Goal: Task Accomplishment & Management: Use online tool/utility

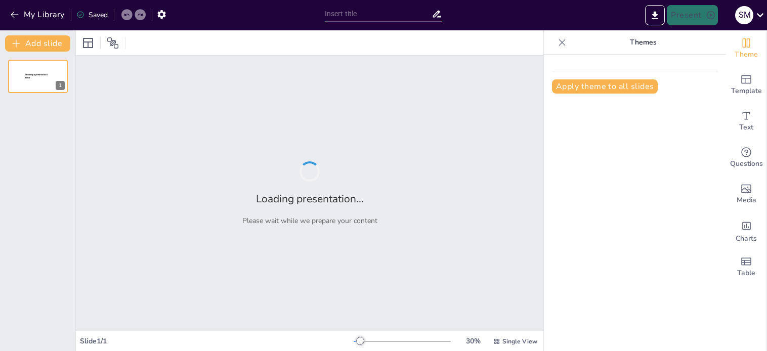
type input "Evaluating the Impact of Procedural Innovations on Healthcare Delivery: A Roadm…"
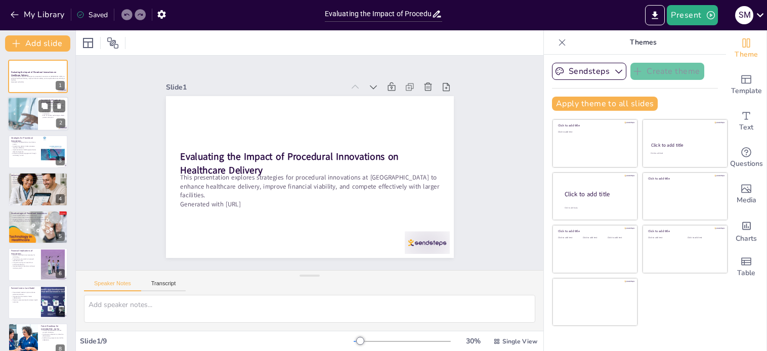
click at [28, 115] on div at bounding box center [23, 114] width 82 height 34
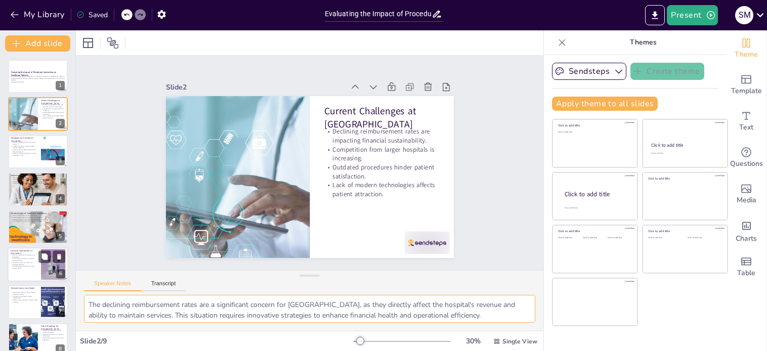
drag, startPoint x: 369, startPoint y: 311, endPoint x: 16, endPoint y: 265, distance: 355.6
click at [0, 261] on html "My Library Saved Evaluating the Impact of Procedural Innovations on Healthcare …" at bounding box center [383, 175] width 767 height 351
click at [22, 153] on p "Enhancing patient engagement through technology is vital." at bounding box center [24, 155] width 27 height 4
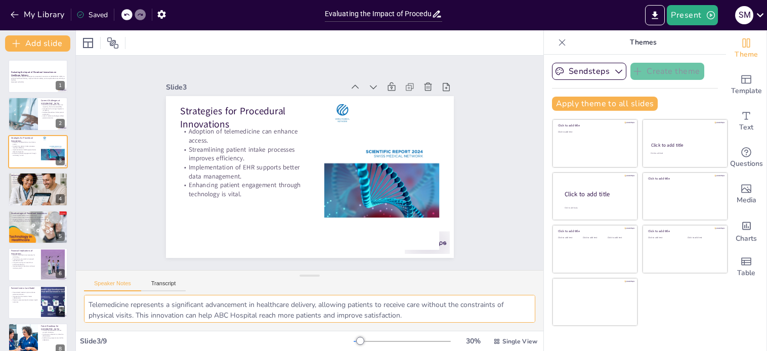
drag, startPoint x: 434, startPoint y: 315, endPoint x: 0, endPoint y: 262, distance: 436.9
click at [0, 262] on html "My Library Saved Evaluating the Impact of Procedural Innovations on Healthcare …" at bounding box center [383, 175] width 767 height 351
click at [27, 196] on div at bounding box center [38, 189] width 61 height 40
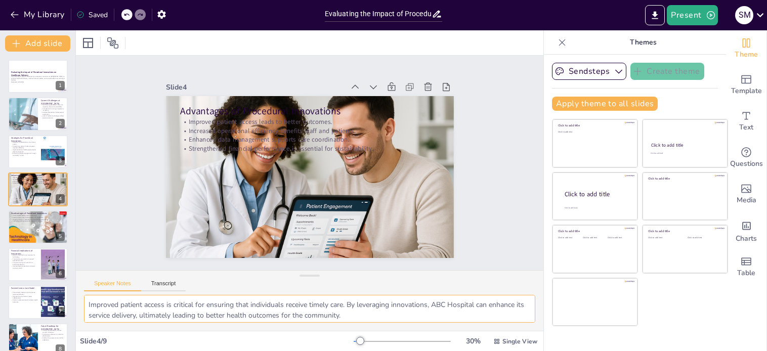
drag, startPoint x: 495, startPoint y: 313, endPoint x: 0, endPoint y: 278, distance: 496.1
click at [0, 278] on html "My Library Saved Evaluating the Impact of Procedural Innovations on Healthcare …" at bounding box center [383, 175] width 767 height 351
click at [19, 229] on div at bounding box center [38, 227] width 63 height 34
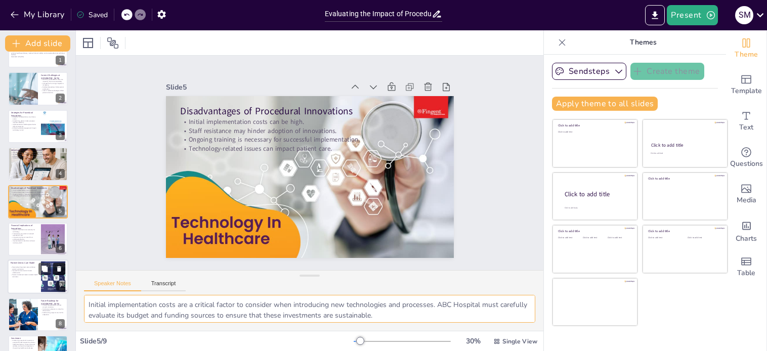
drag, startPoint x: 391, startPoint y: 314, endPoint x: 62, endPoint y: 271, distance: 331.7
click at [61, 268] on div "Document fonts Akatab Recently used Mulish Popular fonts Lato Montserrat Open S…" at bounding box center [383, 190] width 767 height 321
click at [25, 241] on p "Improved patient retention can boost revenue growth." at bounding box center [24, 242] width 27 height 4
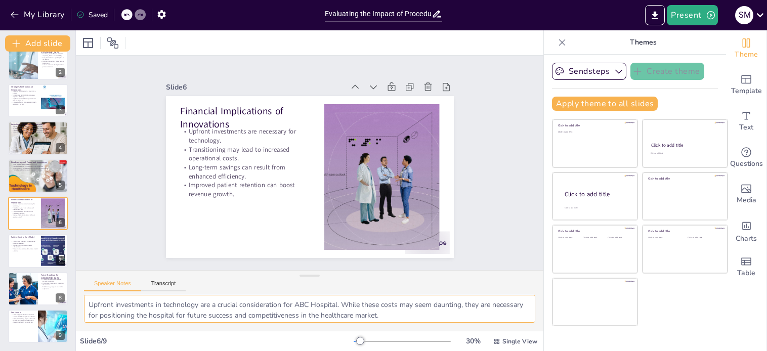
drag, startPoint x: 440, startPoint y: 314, endPoint x: 0, endPoint y: 240, distance: 446.4
click at [0, 235] on html "My Library Saved Evaluating the Impact of Procedural Innovations on Healthcare …" at bounding box center [383, 175] width 767 height 351
click at [28, 253] on div at bounding box center [38, 251] width 61 height 34
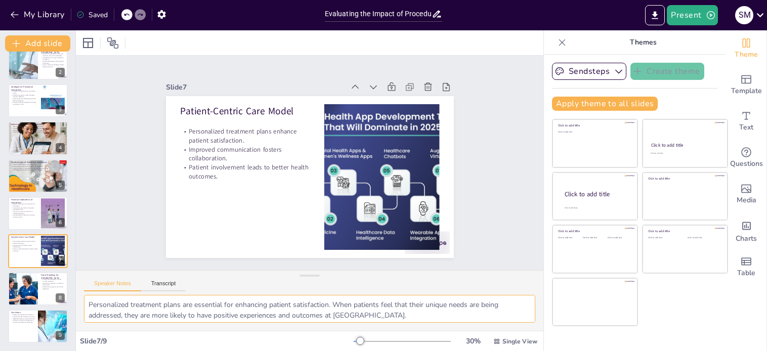
drag, startPoint x: 472, startPoint y: 310, endPoint x: 0, endPoint y: 284, distance: 472.3
click at [0, 285] on html "My Library Saved Evaluating the Impact of Procedural Innovations on Healthcare …" at bounding box center [383, 175] width 767 height 351
click at [28, 287] on div at bounding box center [23, 289] width 52 height 34
type textarea "Phased implementation is a strategic approach that allows ABC Hospital to manag…"
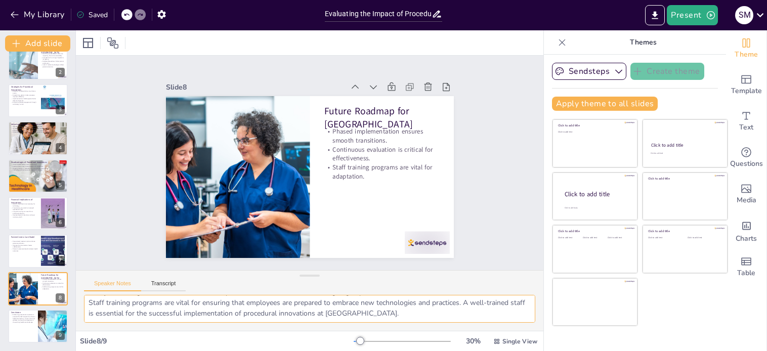
scroll to position [0, 0]
drag, startPoint x: 400, startPoint y: 312, endPoint x: -1, endPoint y: 253, distance: 405.0
click at [0, 253] on html "My Library Saved Evaluating the Impact of Procedural Innovations on Healthcare …" at bounding box center [383, 175] width 767 height 351
click at [29, 323] on div "Embracing procedural innovations is essential for ABC Hospital to enhance healt…" at bounding box center [23, 319] width 24 height 10
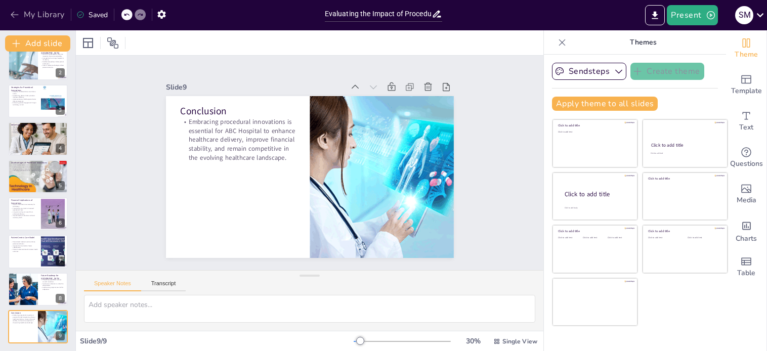
click at [59, 13] on button "My Library" at bounding box center [38, 15] width 61 height 16
